Goal: Information Seeking & Learning: Learn about a topic

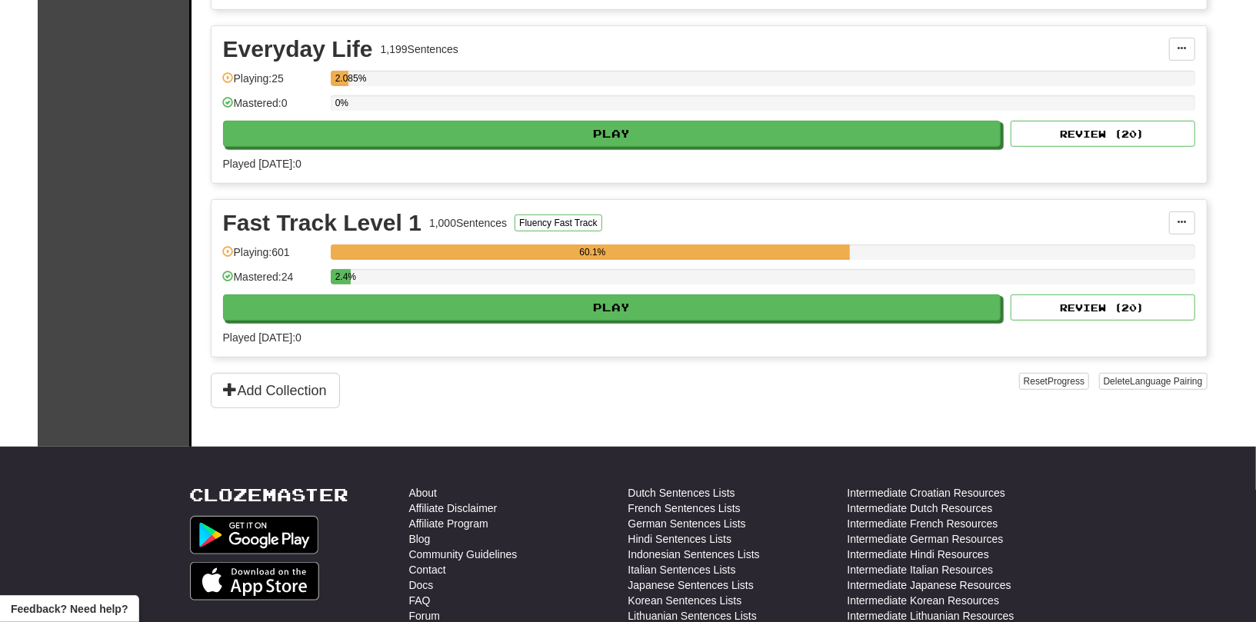
scroll to position [488, 0]
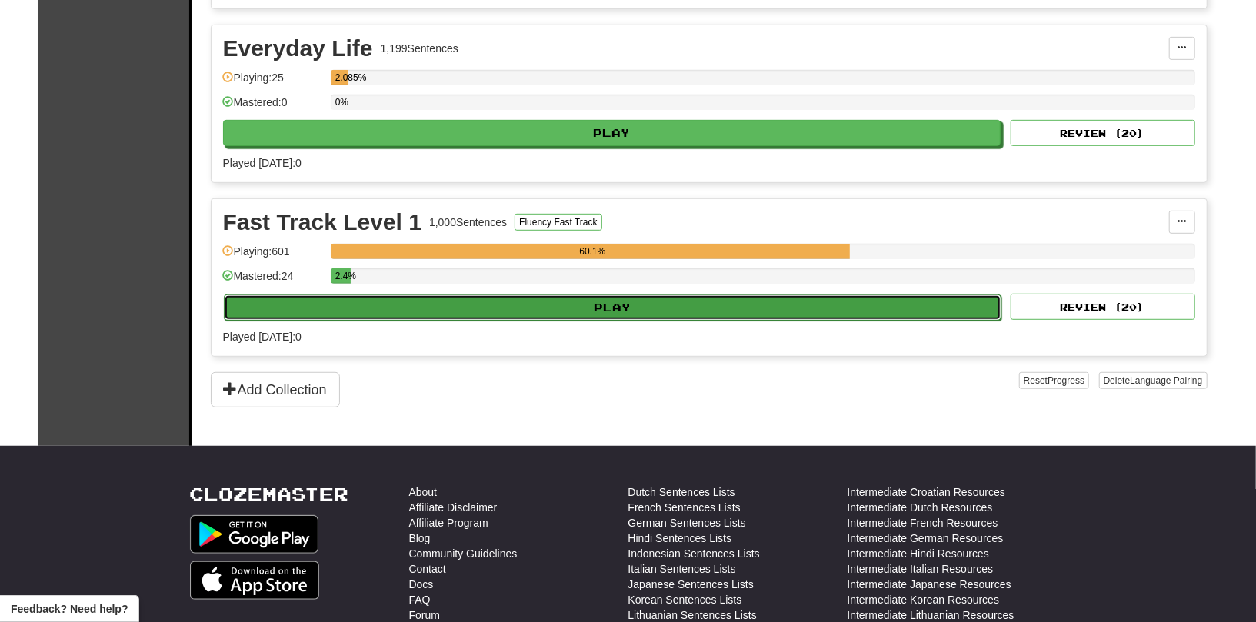
click at [803, 307] on button "Play" at bounding box center [613, 307] width 778 height 26
select select "**"
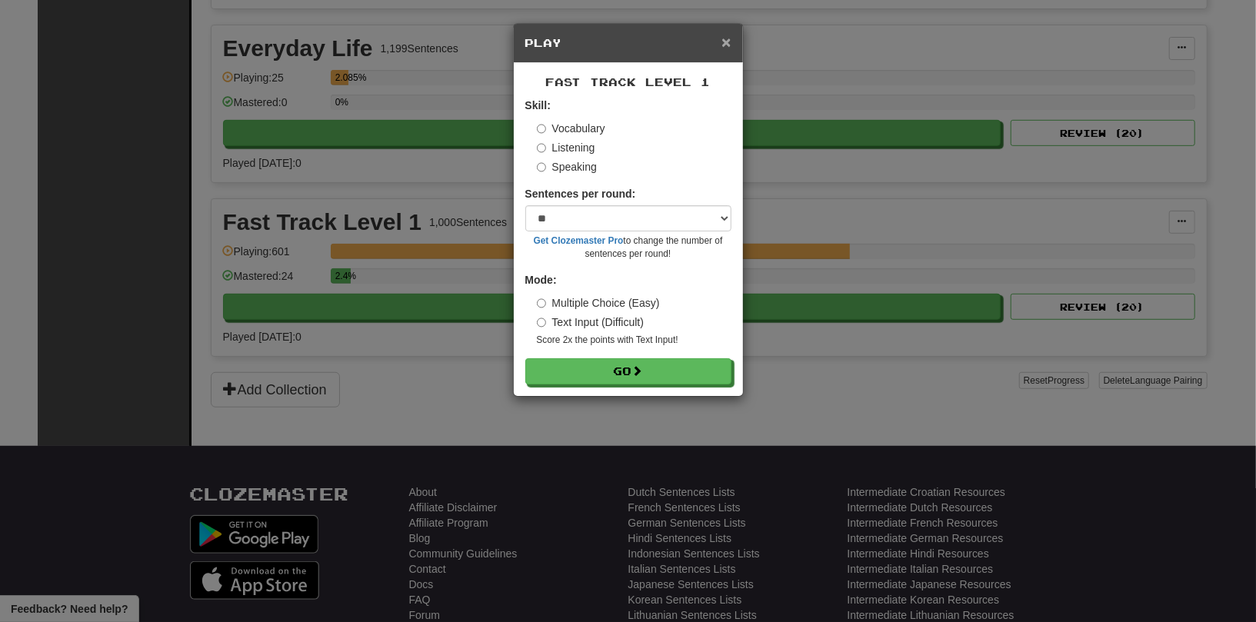
click at [723, 50] on span "×" at bounding box center [725, 42] width 9 height 18
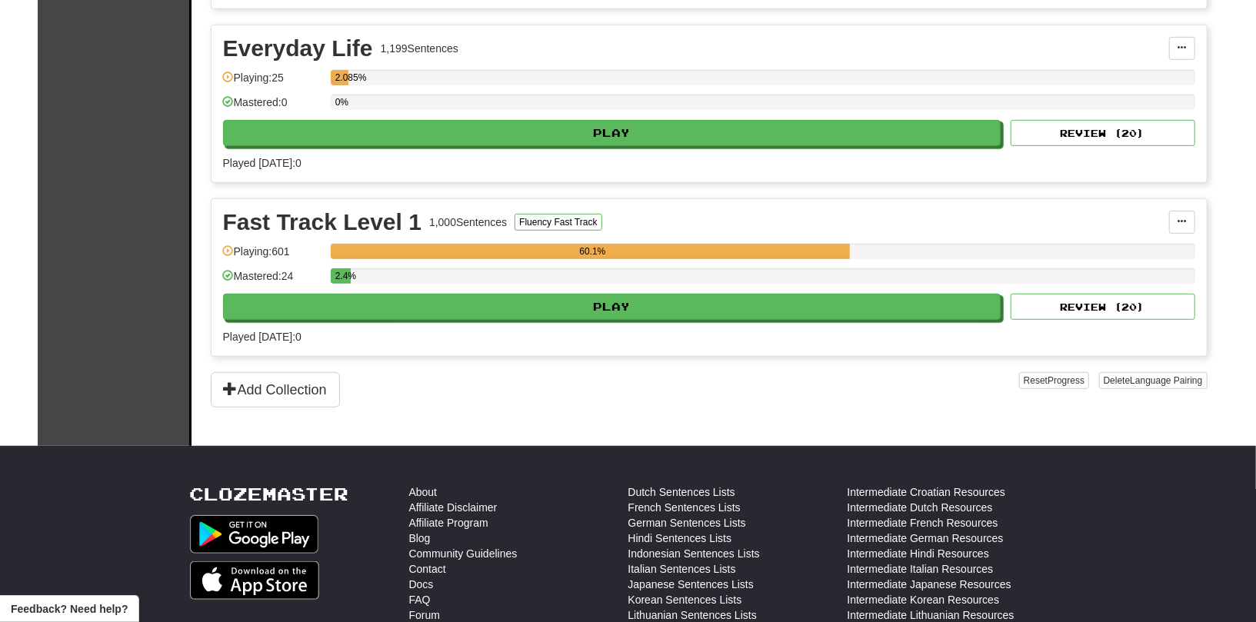
scroll to position [0, 0]
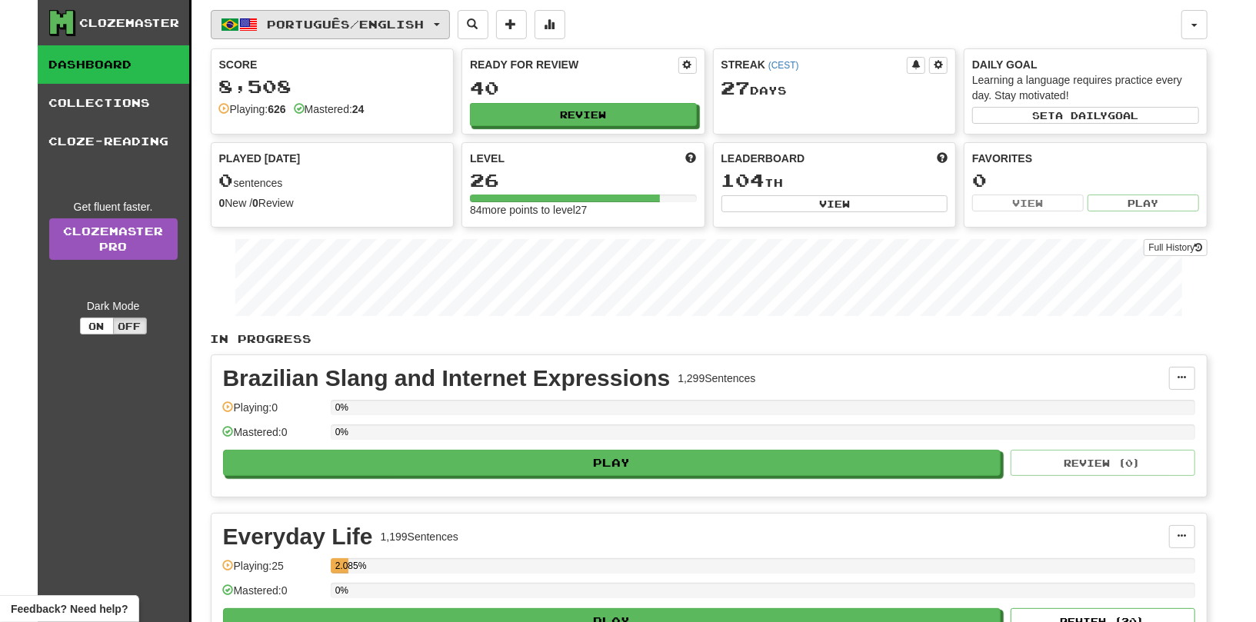
click at [421, 28] on span "Português / English" at bounding box center [345, 24] width 157 height 13
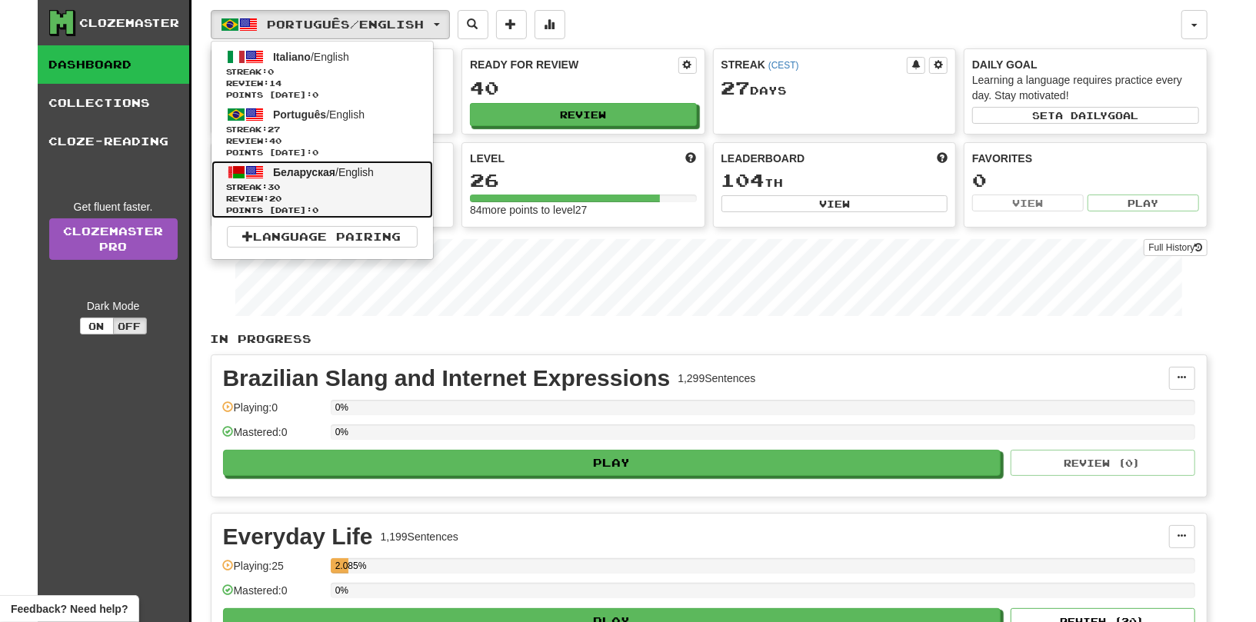
click at [392, 176] on link "Беларуская / English Streak: 30 Review: 20 Points today: 0" at bounding box center [321, 190] width 221 height 58
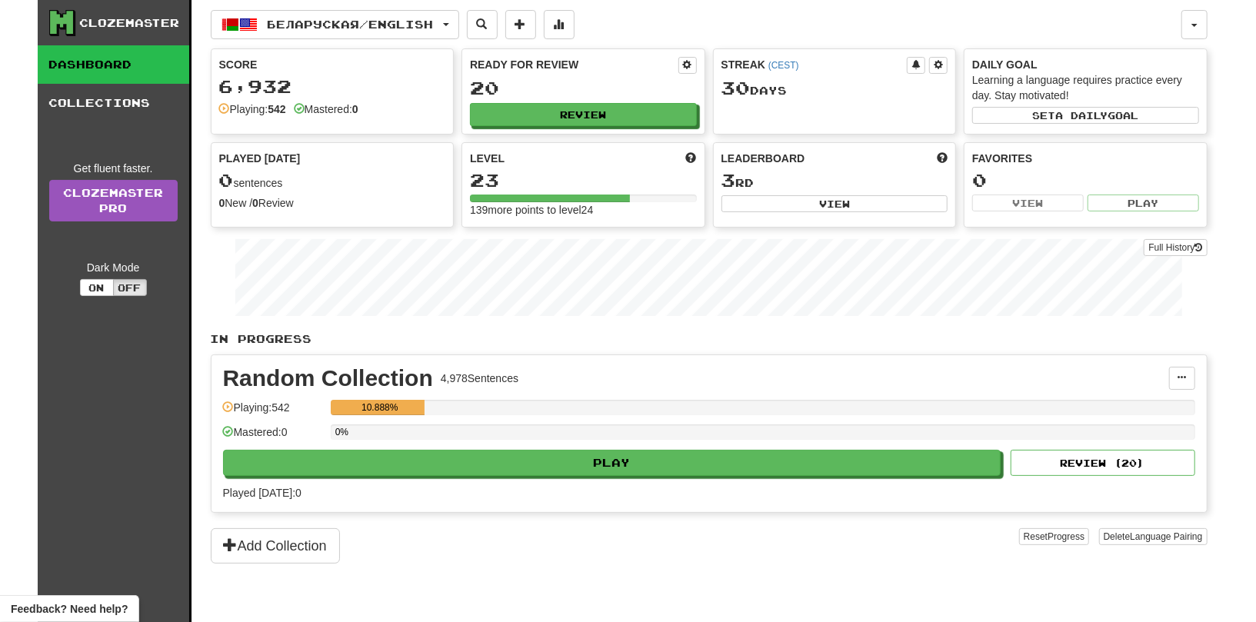
click at [698, 477] on div "Random Collection 4,978 Sentences Manage Sentences Unpin from Dashboard Playing…" at bounding box center [708, 433] width 995 height 157
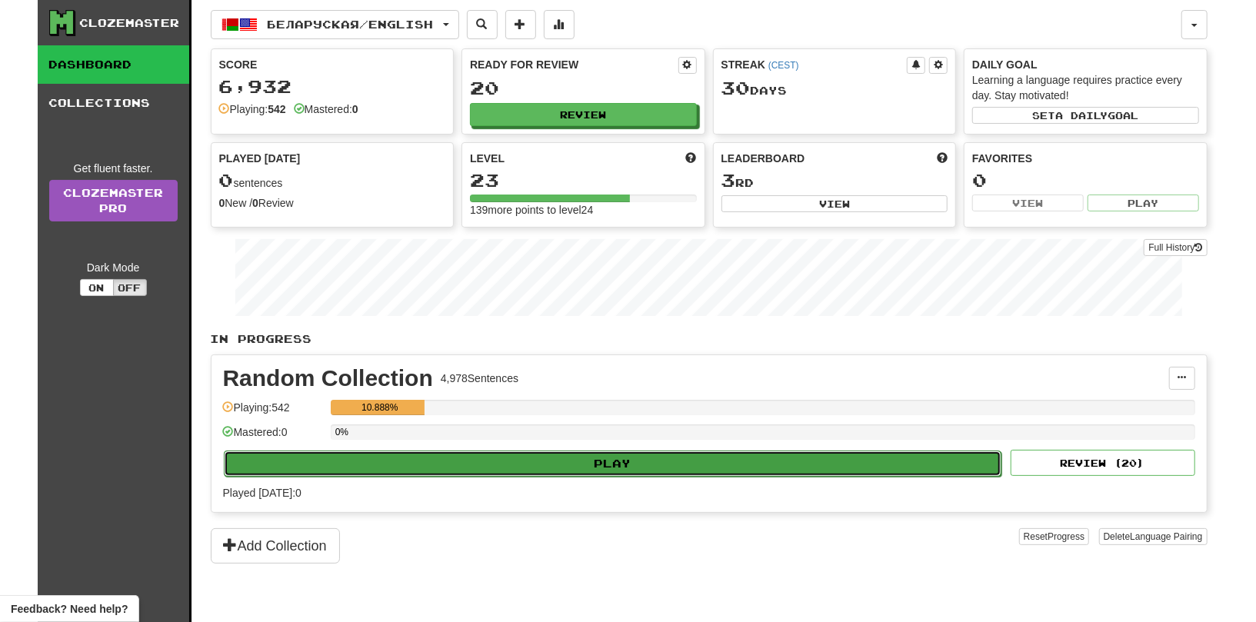
click at [694, 458] on button "Play" at bounding box center [613, 464] width 778 height 26
select select "**"
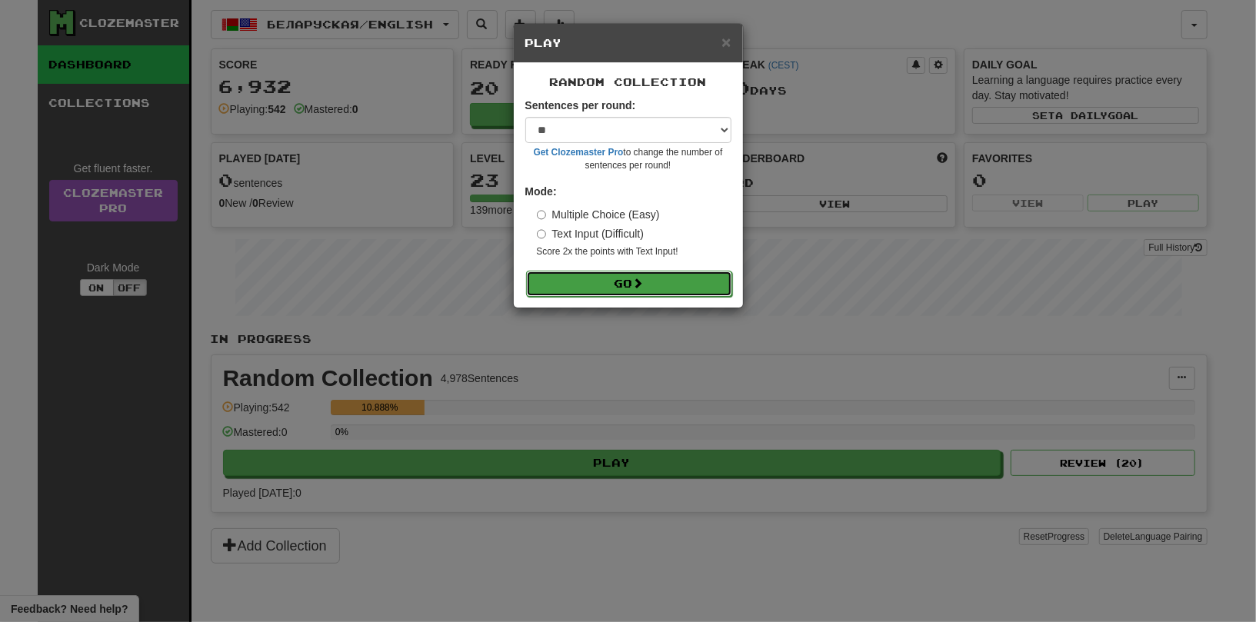
click at [664, 288] on button "Go" at bounding box center [629, 284] width 206 height 26
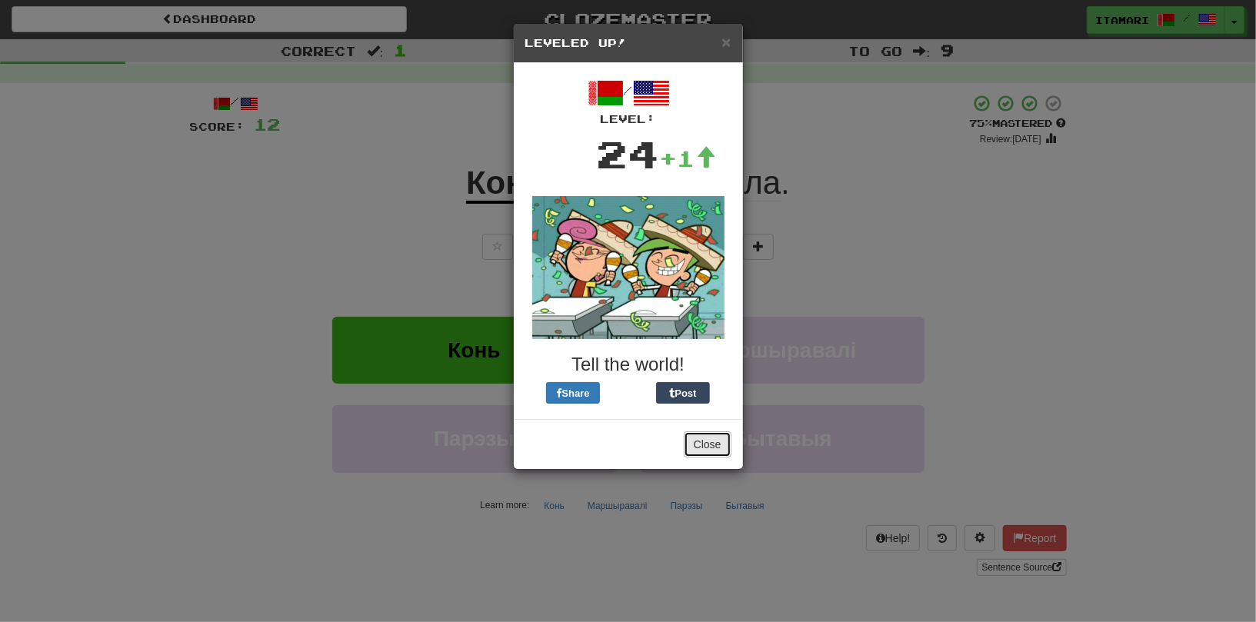
click at [720, 446] on button "Close" at bounding box center [708, 444] width 48 height 26
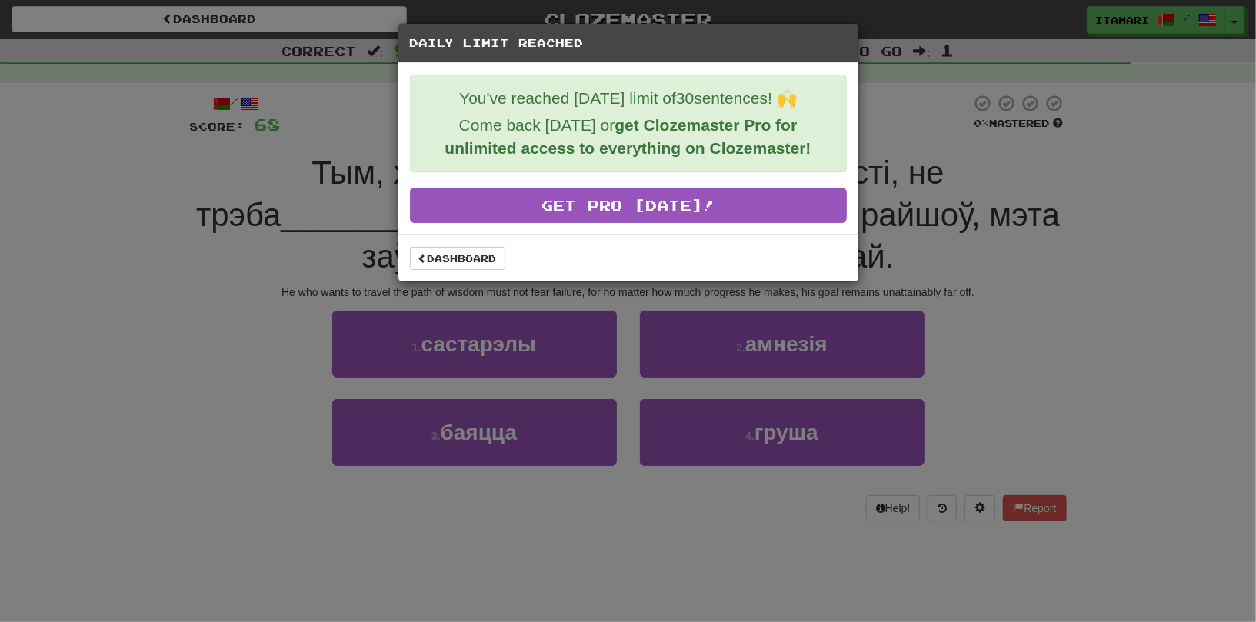
click at [453, 236] on div "Dashboard" at bounding box center [628, 258] width 460 height 47
click at [453, 241] on div "Dashboard" at bounding box center [628, 258] width 460 height 47
click at [453, 243] on div "Dashboard" at bounding box center [628, 258] width 460 height 47
click at [454, 258] on link "Dashboard" at bounding box center [457, 258] width 95 height 23
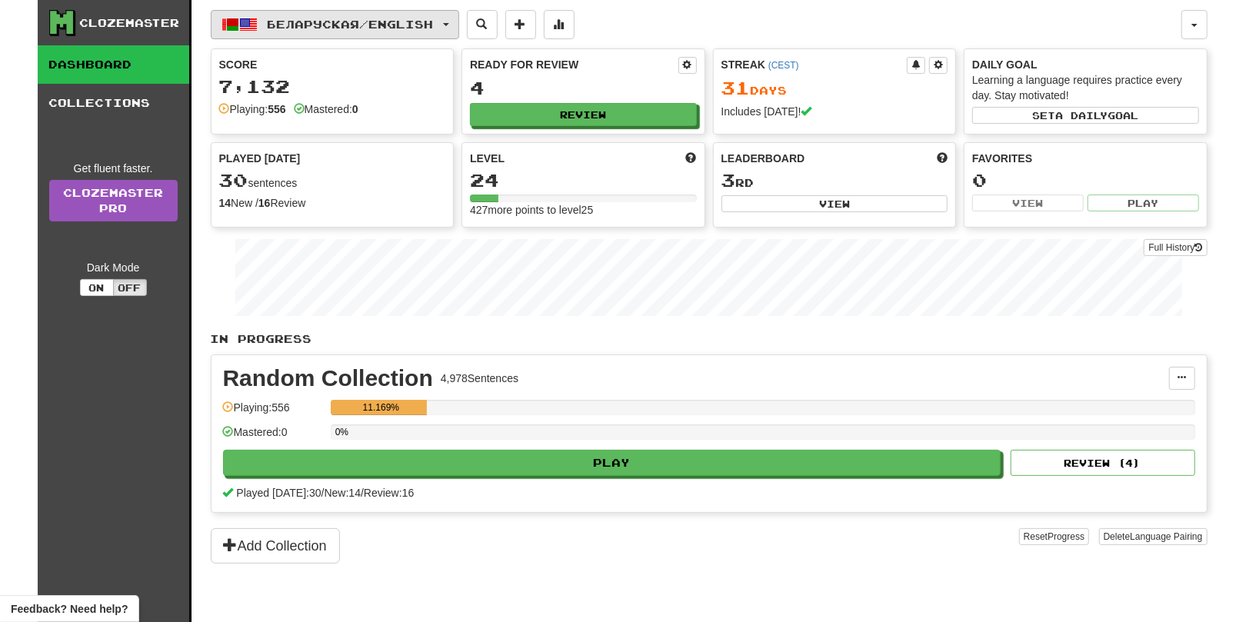
click at [372, 17] on button "Беларуская / English" at bounding box center [335, 24] width 248 height 29
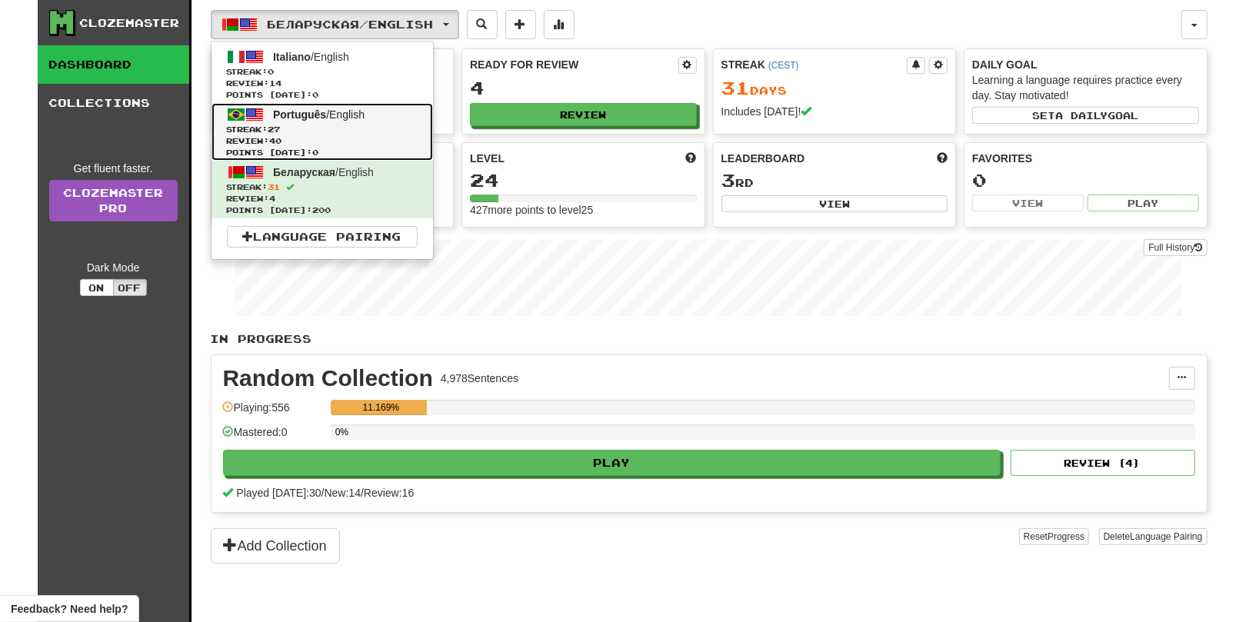
click at [366, 103] on link "Português / English Streak: 27 Review: 40 Points today: 0" at bounding box center [321, 132] width 221 height 58
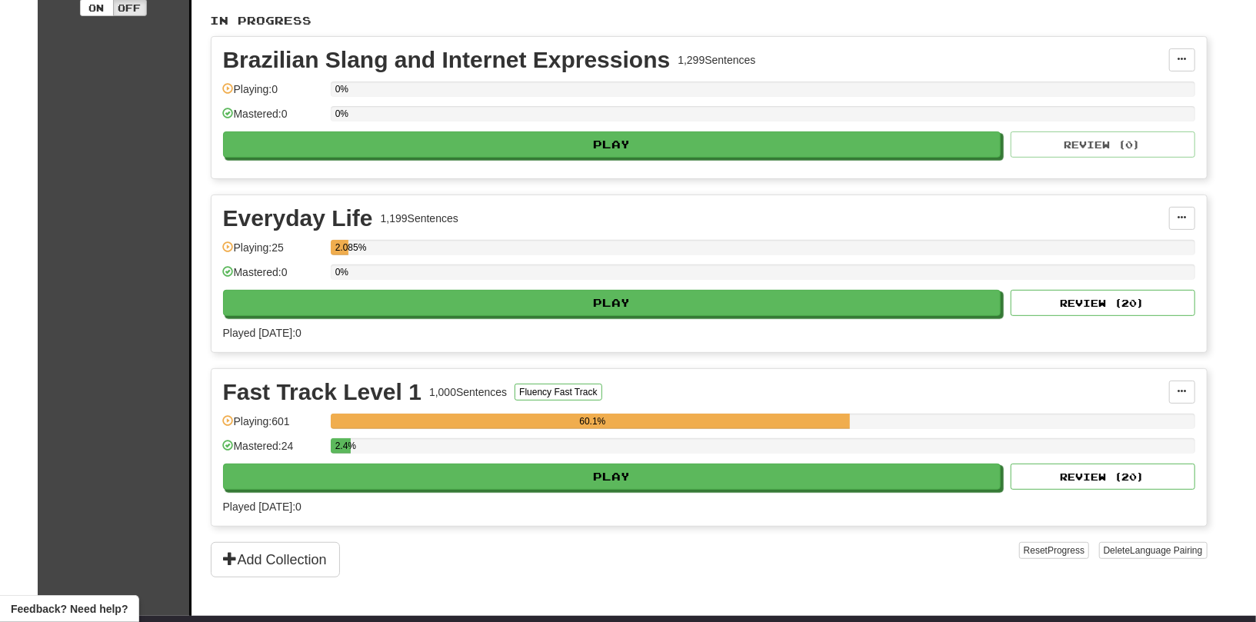
scroll to position [321, 0]
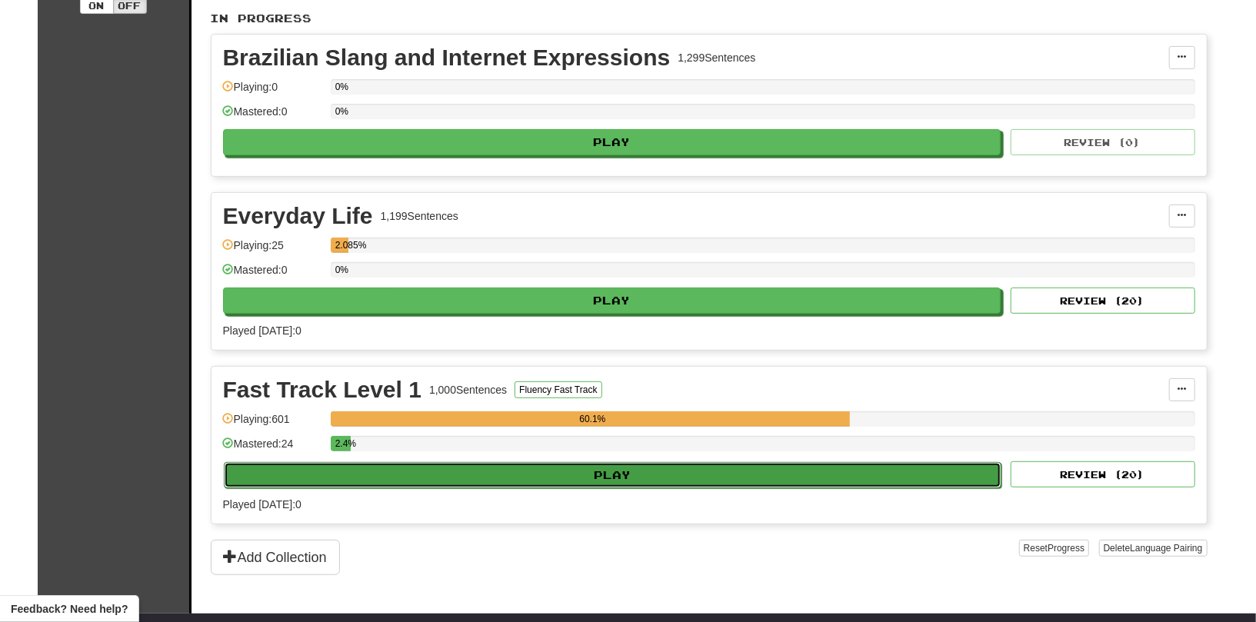
click at [691, 466] on button "Play" at bounding box center [613, 475] width 778 height 26
select select "**"
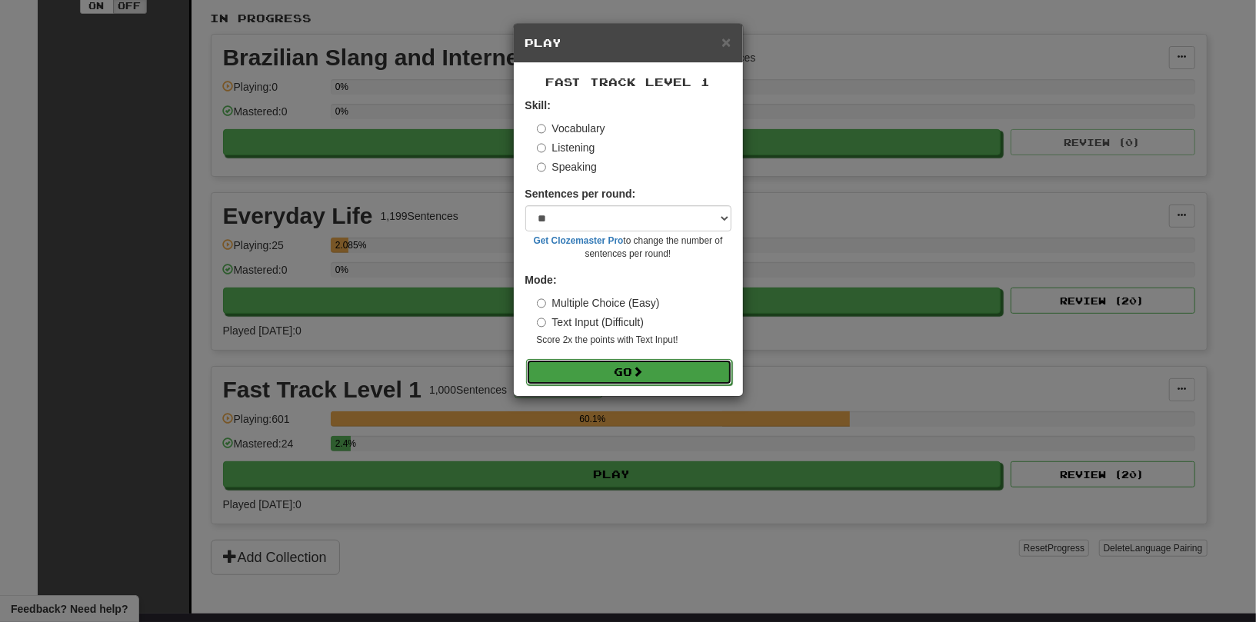
click at [644, 362] on button "Go" at bounding box center [629, 372] width 206 height 26
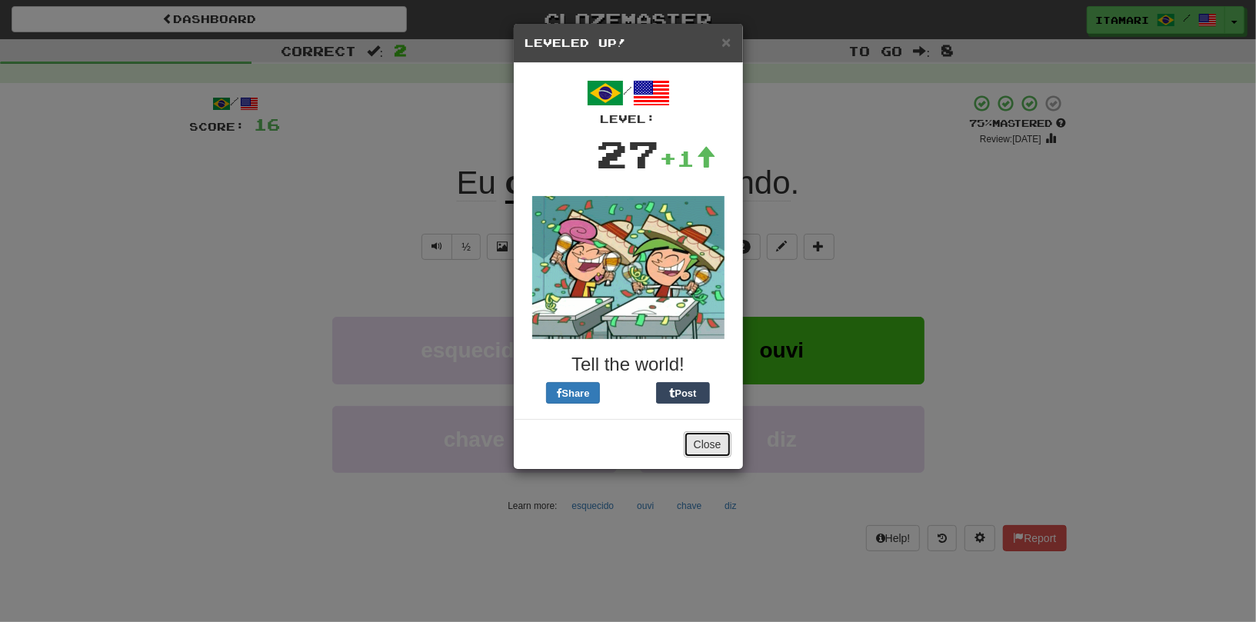
click at [720, 447] on button "Close" at bounding box center [708, 444] width 48 height 26
